Goal: Task Accomplishment & Management: Use online tool/utility

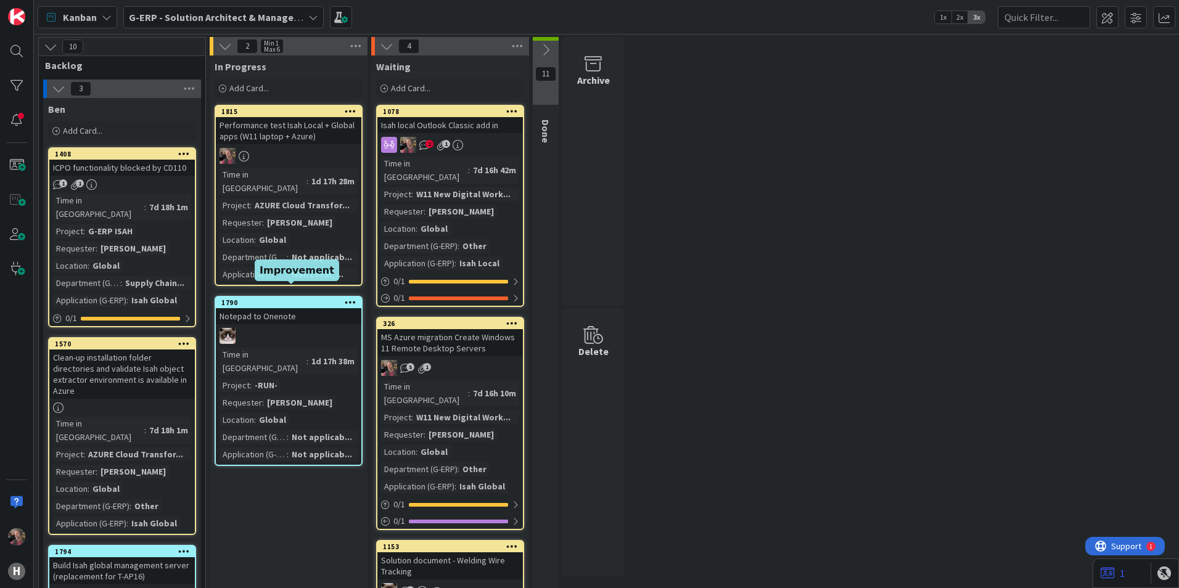
click at [268, 298] on div "1790" at bounding box center [291, 302] width 140 height 9
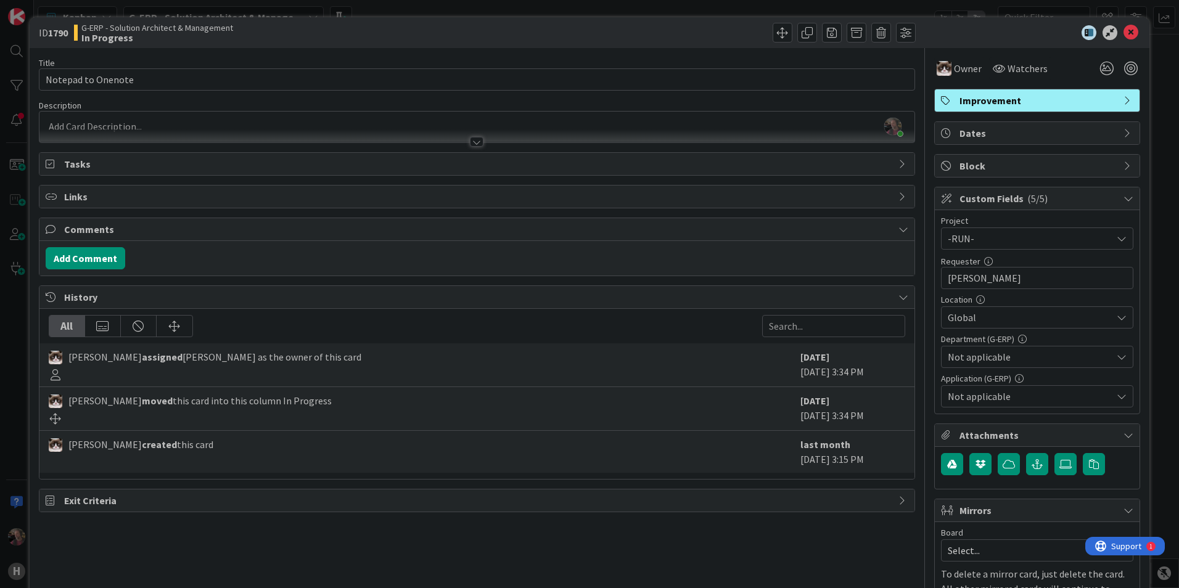
click at [474, 142] on div at bounding box center [477, 142] width 14 height 10
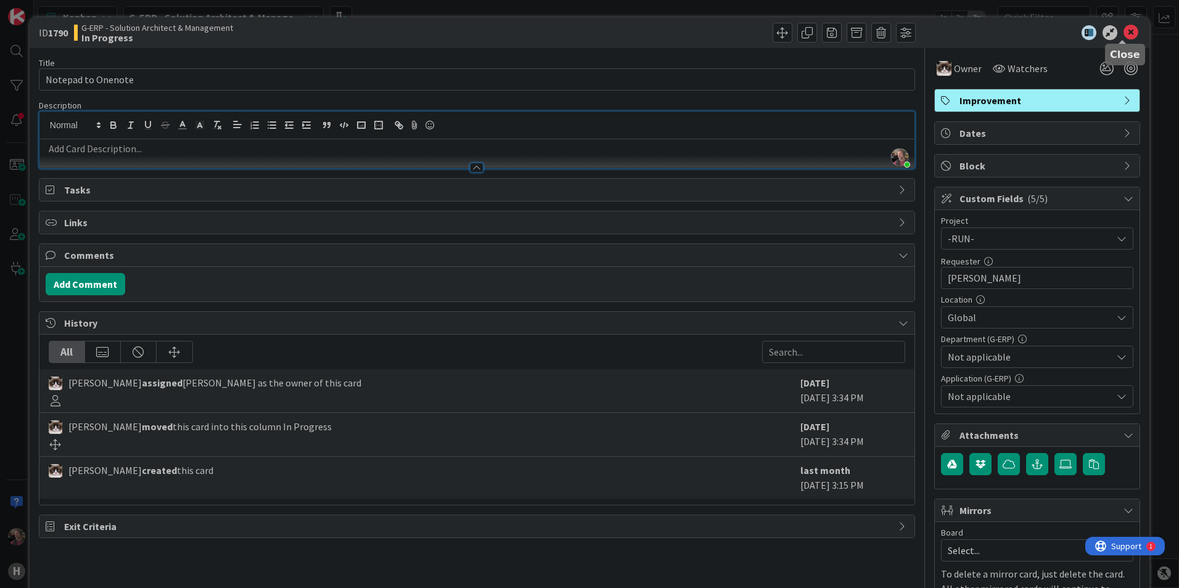
click at [1123, 32] on icon at bounding box center [1130, 32] width 15 height 15
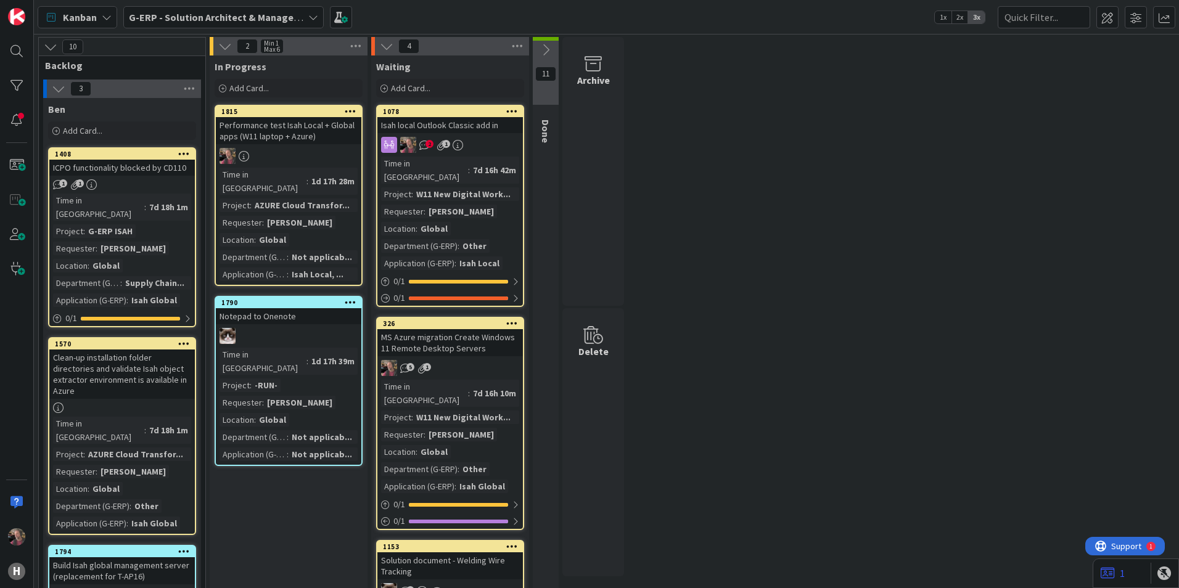
click at [155, 223] on div "Time in Column : 7d 18h 1m Project : G-ERP ISAH Requester : [PERSON_NAME] Locat…" at bounding box center [122, 250] width 138 height 113
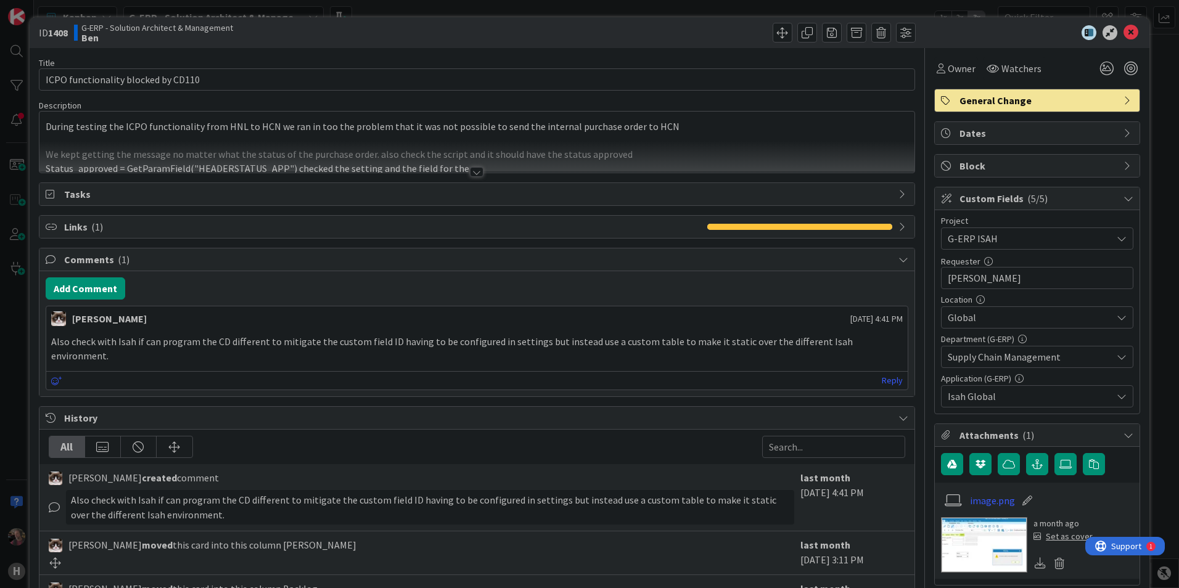
click at [474, 170] on div at bounding box center [477, 172] width 14 height 10
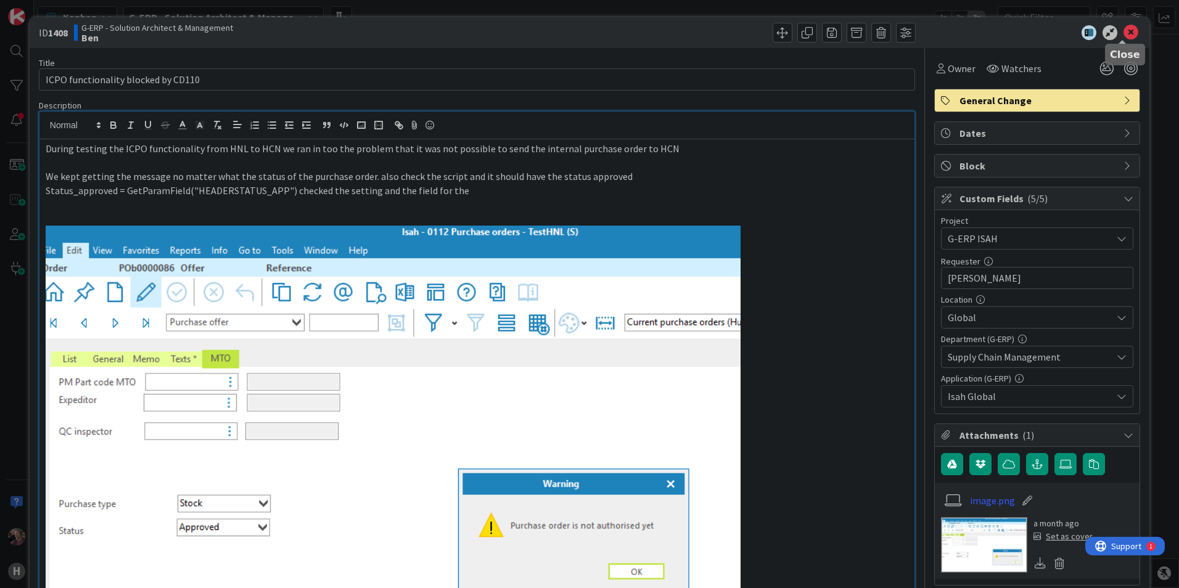
click at [1123, 31] on icon at bounding box center [1130, 32] width 15 height 15
